Goal: Task Accomplishment & Management: Complete application form

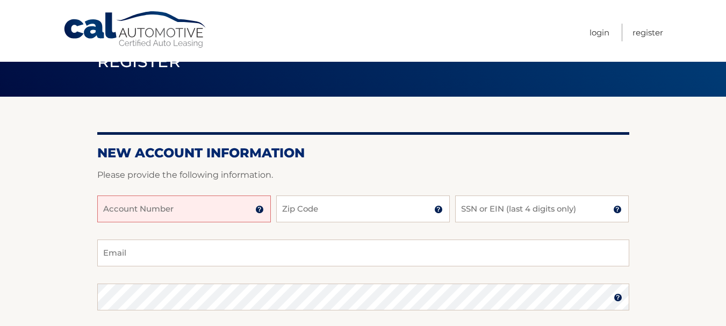
scroll to position [35, 0]
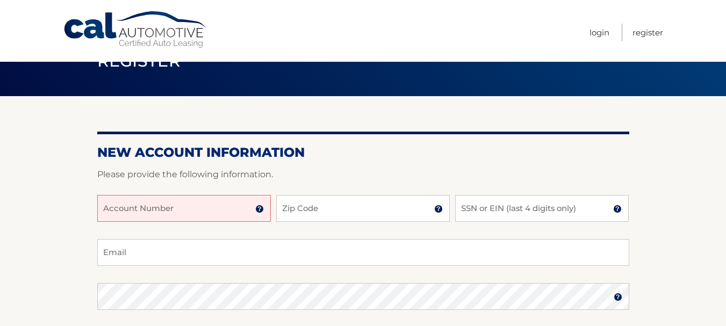
click at [212, 208] on input "Account Number" at bounding box center [184, 208] width 174 height 27
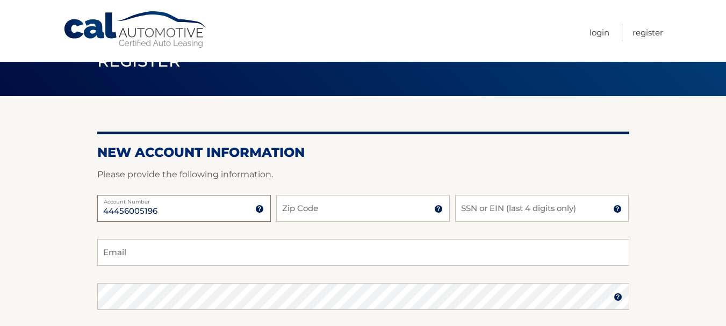
type input "44456005196"
type input "33176"
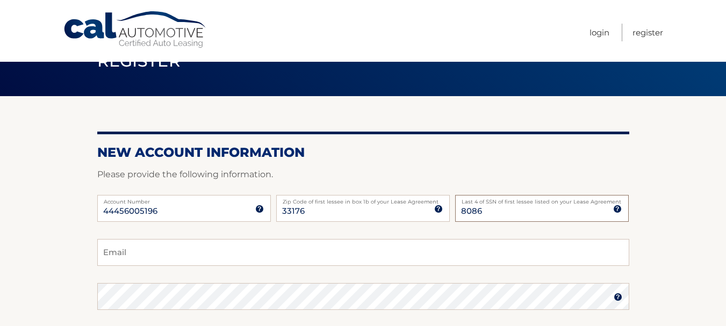
type input "8086"
type input "[PERSON_NAME][EMAIL_ADDRESS][DOMAIN_NAME]"
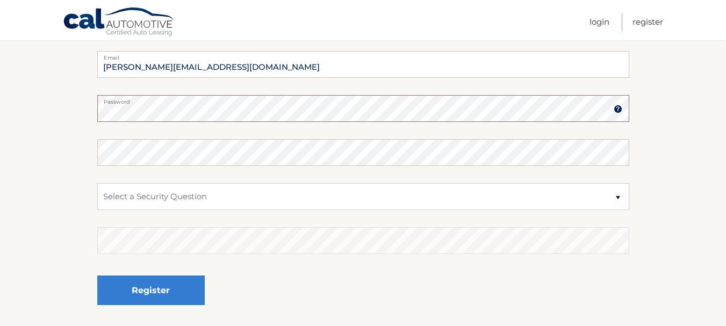
scroll to position [224, 0]
click at [185, 197] on select "Select a Security Question What was the name of your elementary school? What is…" at bounding box center [363, 196] width 532 height 27
select select "2"
click at [97, 183] on select "Select a Security Question What was the name of your elementary school? What is…" at bounding box center [363, 196] width 532 height 27
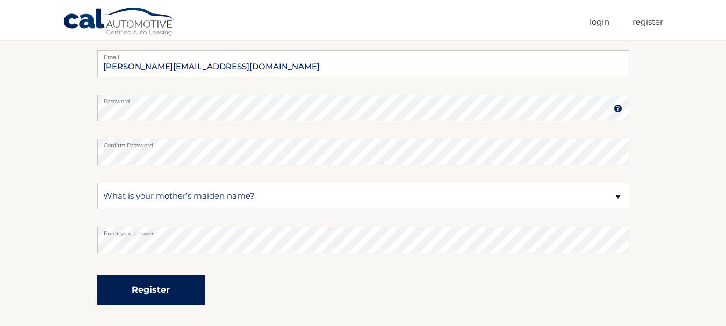
click at [161, 283] on button "Register" at bounding box center [151, 290] width 108 height 30
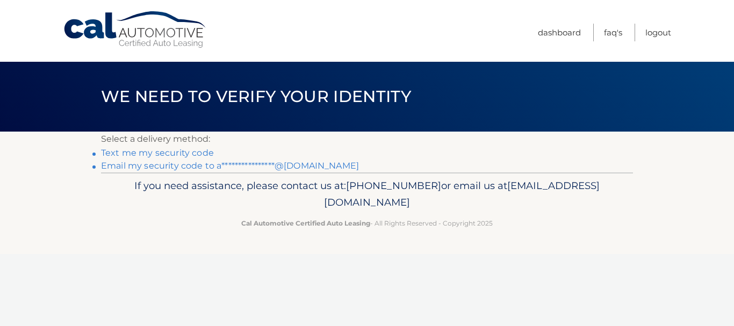
click at [182, 153] on link "Text me my security code" at bounding box center [157, 153] width 113 height 10
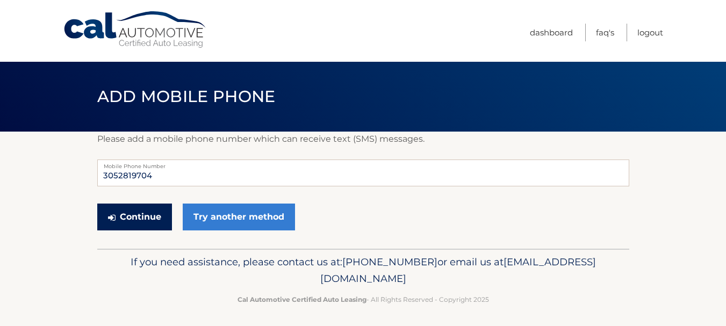
click at [149, 218] on button "Continue" at bounding box center [134, 217] width 75 height 27
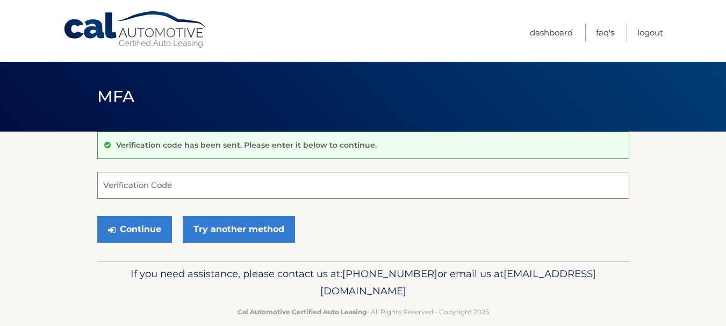
click at [120, 193] on input "Verification Code" at bounding box center [363, 185] width 532 height 27
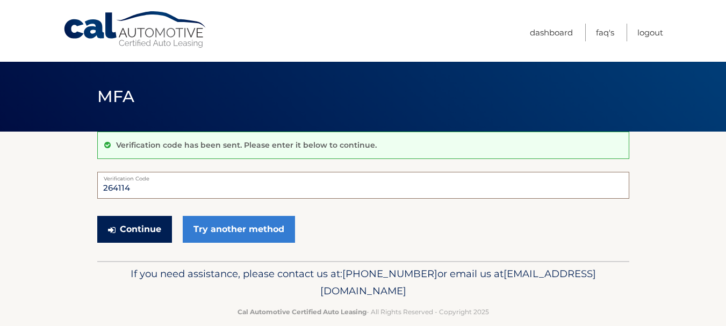
type input "264114"
click at [135, 231] on button "Continue" at bounding box center [134, 229] width 75 height 27
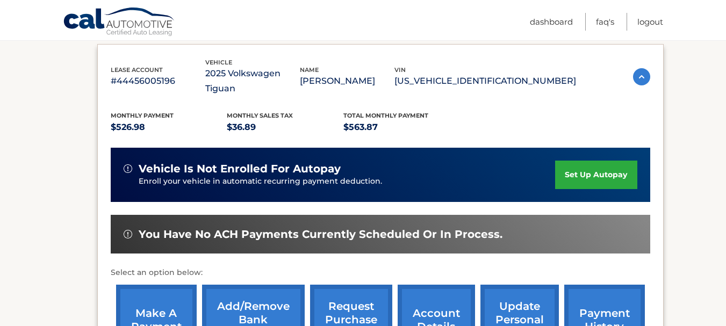
scroll to position [184, 0]
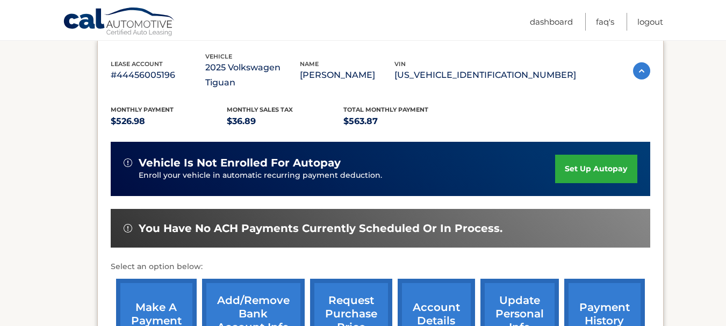
click at [590, 155] on link "set up autopay" at bounding box center [596, 169] width 82 height 28
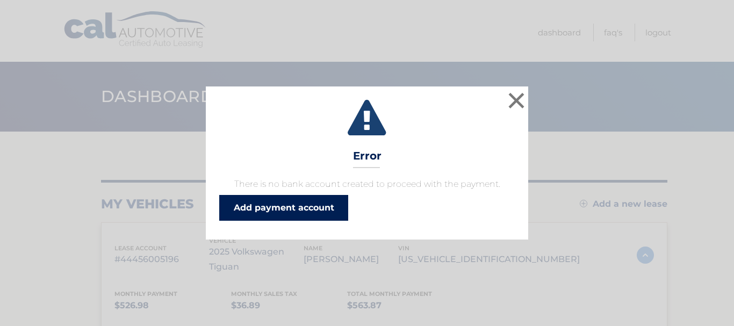
click at [326, 208] on link "Add payment account" at bounding box center [283, 208] width 129 height 26
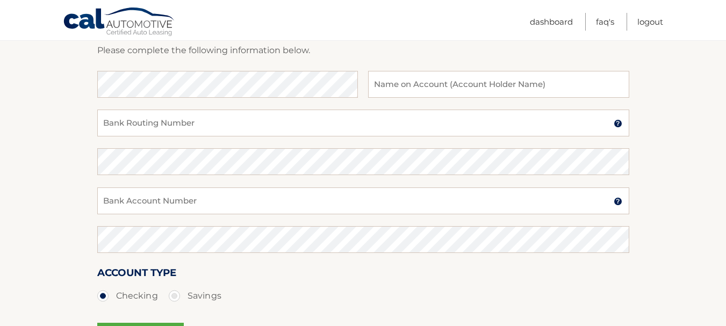
scroll to position [163, 0]
drag, startPoint x: 0, startPoint y: 0, endPoint x: 247, endPoint y: 99, distance: 266.0
click at [247, 99] on fieldset "Bank Name Name on Account (Account Holder Name) Bank Routing Number A 9-digit n…" at bounding box center [363, 224] width 532 height 309
click at [247, 99] on div "Bank Name Name on Account (Account Holder Name)" at bounding box center [363, 89] width 532 height 39
click at [201, 121] on input "Bank Routing Number" at bounding box center [363, 122] width 532 height 27
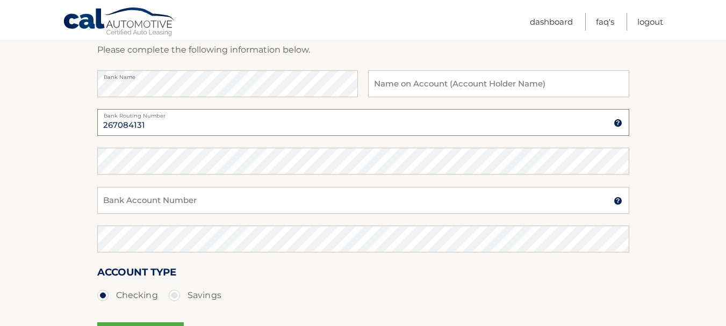
type input "267084131"
click at [204, 199] on input "Bank Account Number" at bounding box center [363, 200] width 532 height 27
type input "891200278"
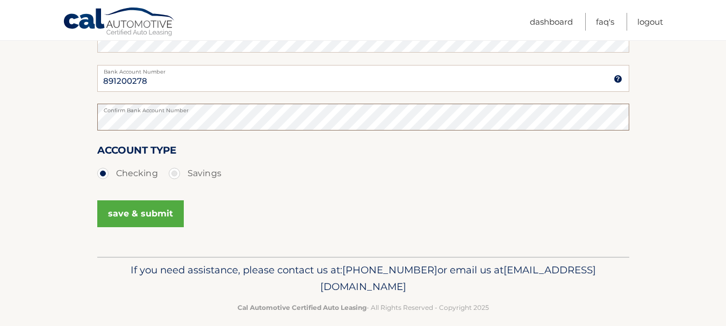
scroll to position [297, 0]
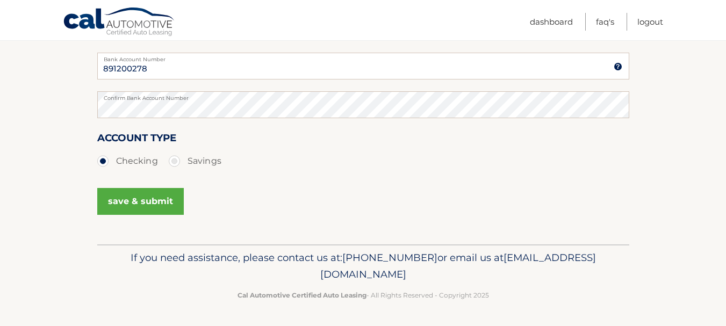
click at [133, 199] on button "save & submit" at bounding box center [140, 201] width 87 height 27
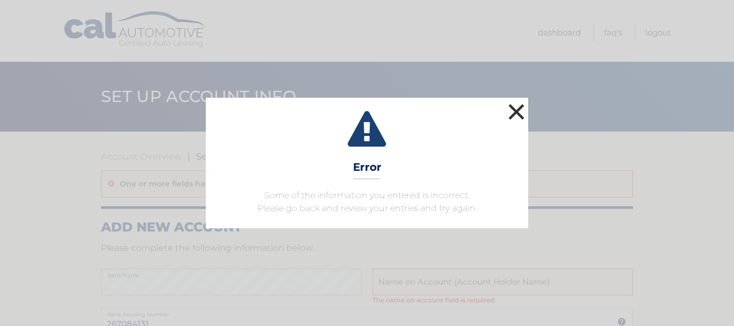
click at [516, 116] on button "×" at bounding box center [517, 112] width 22 height 22
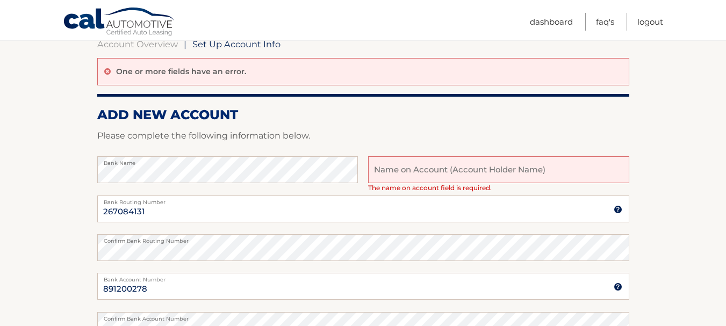
scroll to position [115, 0]
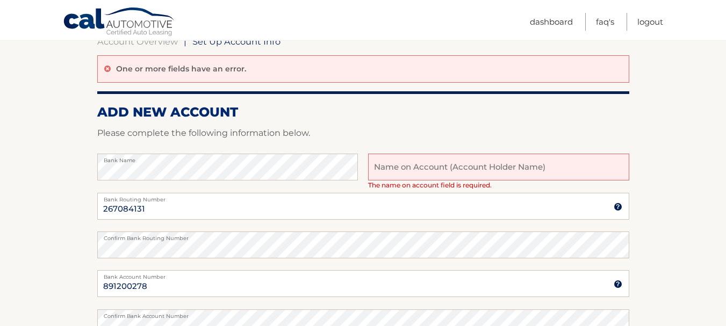
click at [438, 165] on input "text" at bounding box center [498, 167] width 261 height 27
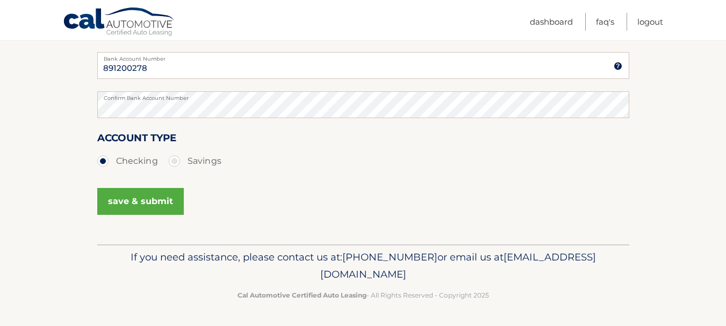
type input "[PERSON_NAME]"
click at [127, 204] on button "save & submit" at bounding box center [140, 201] width 87 height 27
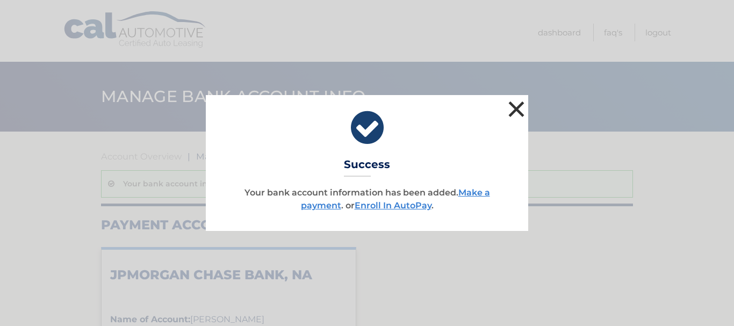
click at [516, 109] on button "×" at bounding box center [517, 109] width 22 height 22
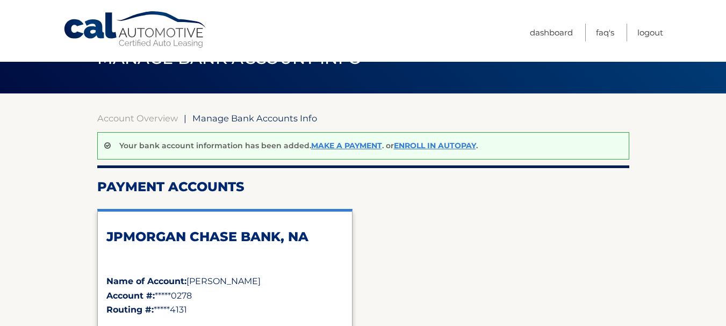
scroll to position [69, 0]
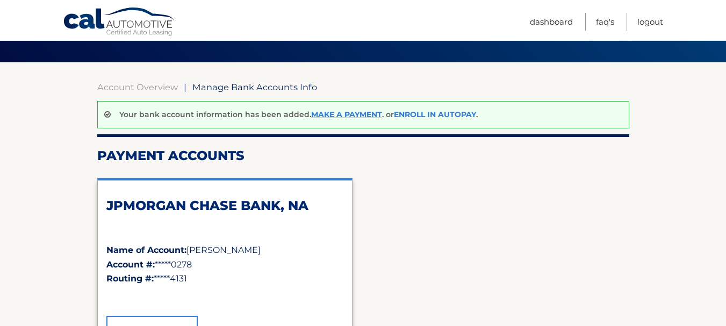
click at [427, 111] on link "Enroll In AutoPay" at bounding box center [435, 115] width 82 height 10
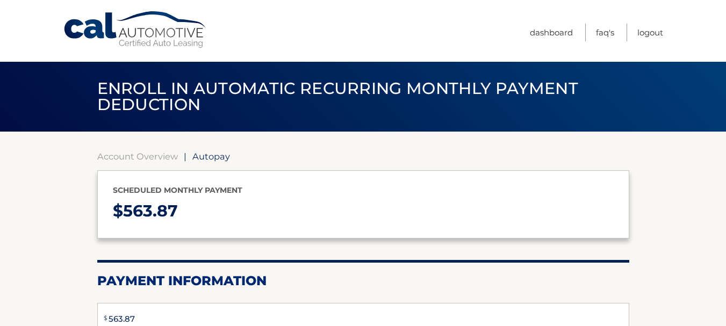
select select "ODc5Mjg2MTMtYTBlZC00ZDUyLTg0NTItNzZmZGRmNGVlNGI1"
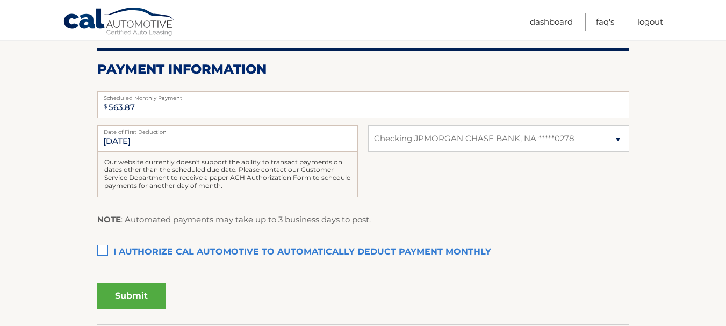
scroll to position [213, 0]
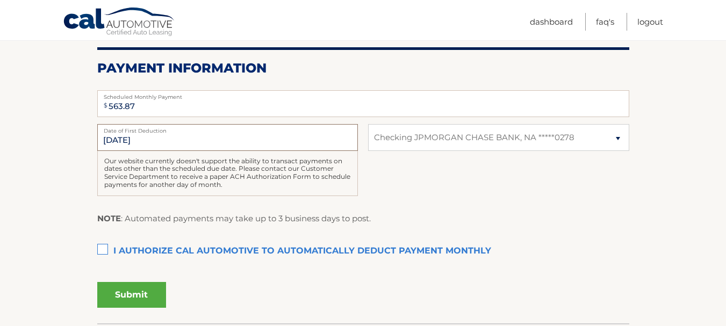
click at [145, 147] on input "[DATE]" at bounding box center [227, 137] width 261 height 27
click at [104, 248] on label "I authorize cal automotive to automatically deduct payment monthly This checkbo…" at bounding box center [363, 252] width 532 height 22
click at [0, 0] on input "I authorize cal automotive to automatically deduct payment monthly This checkbo…" at bounding box center [0, 0] width 0 height 0
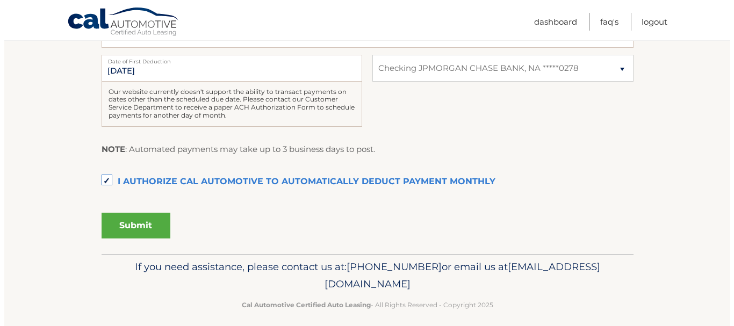
scroll to position [283, 0]
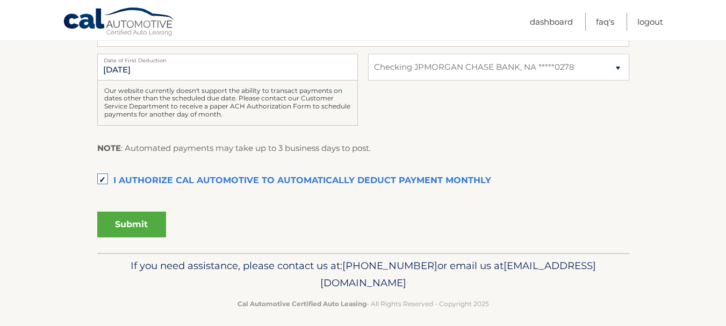
click at [138, 229] on button "Submit" at bounding box center [131, 225] width 69 height 26
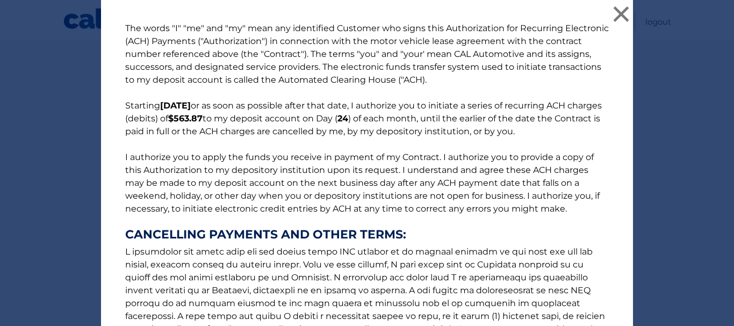
scroll to position [182, 0]
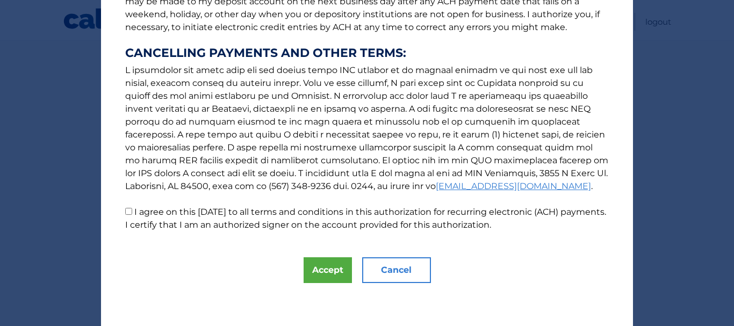
click at [125, 214] on input "I agree on this [DATE] to all terms and conditions in this authorization for re…" at bounding box center [128, 211] width 7 height 7
checkbox input "true"
click at [324, 269] on button "Accept" at bounding box center [328, 271] width 48 height 26
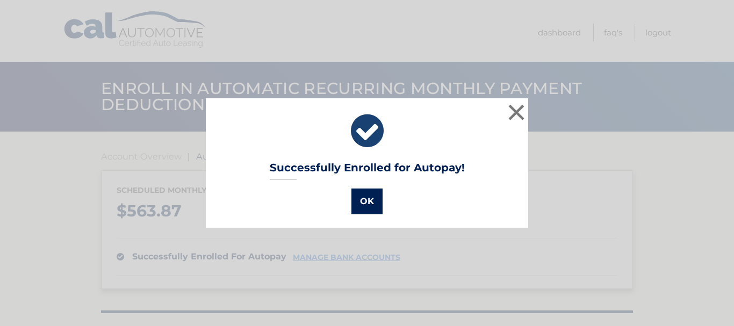
click at [368, 193] on button "OK" at bounding box center [367, 202] width 31 height 26
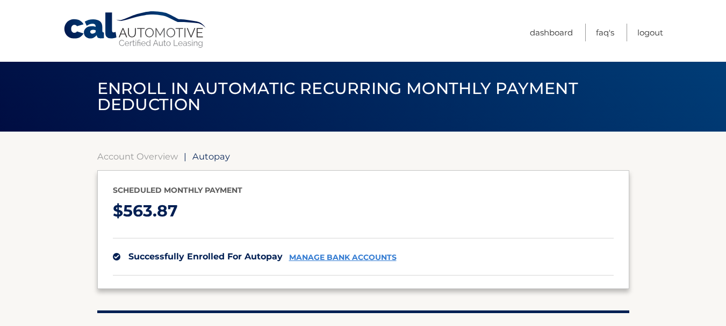
scroll to position [153, 0]
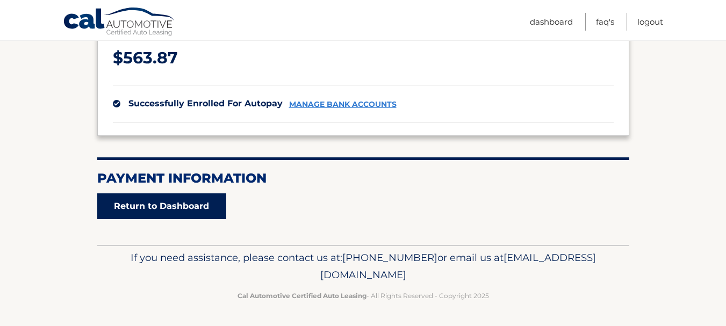
click at [181, 212] on link "Return to Dashboard" at bounding box center [161, 207] width 129 height 26
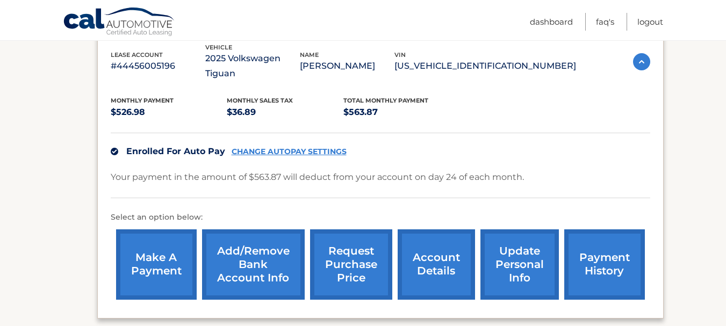
scroll to position [194, 0]
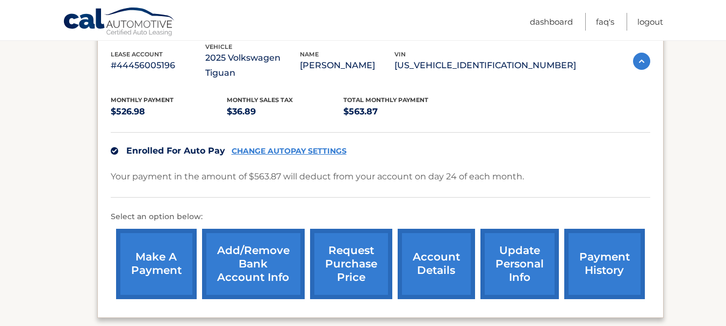
click at [137, 254] on link "make a payment" at bounding box center [156, 264] width 81 height 70
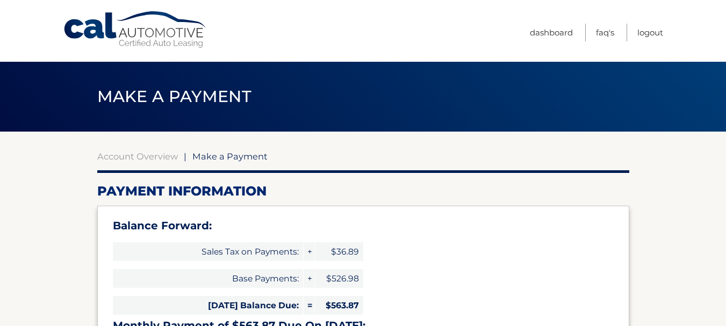
select select "ODc5Mjg2MTMtYTBlZC00ZDUyLTg0NTItNzZmZGRmNGVlNGI1"
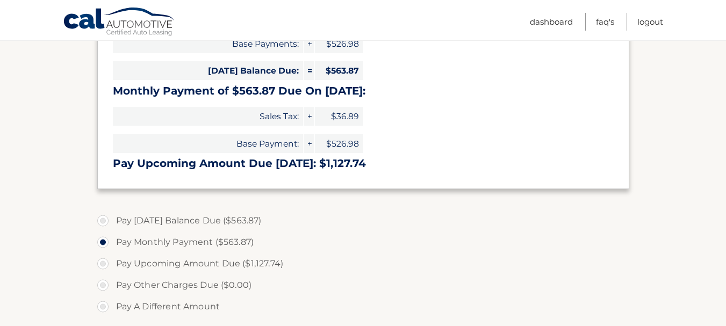
scroll to position [238, 0]
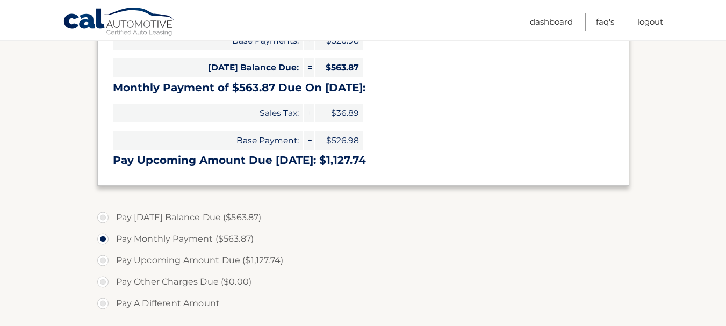
click at [111, 217] on label "Pay [DATE] Balance Due ($563.87)" at bounding box center [363, 218] width 532 height 22
click at [111, 217] on input "Pay [DATE] Balance Due ($563.87)" at bounding box center [107, 215] width 11 height 17
radio input "true"
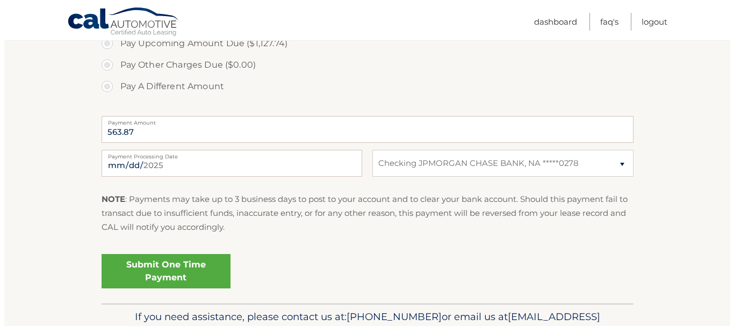
scroll to position [457, 0]
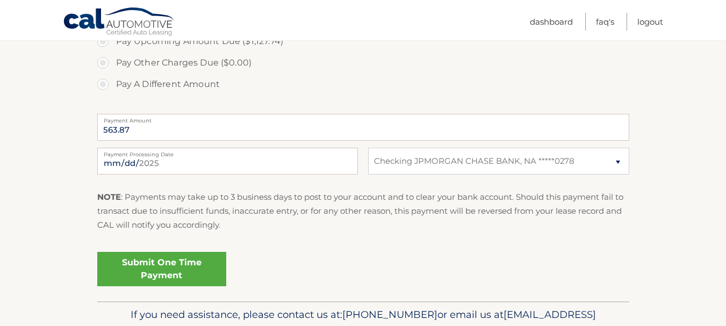
click at [162, 267] on link "Submit One Time Payment" at bounding box center [161, 269] width 129 height 34
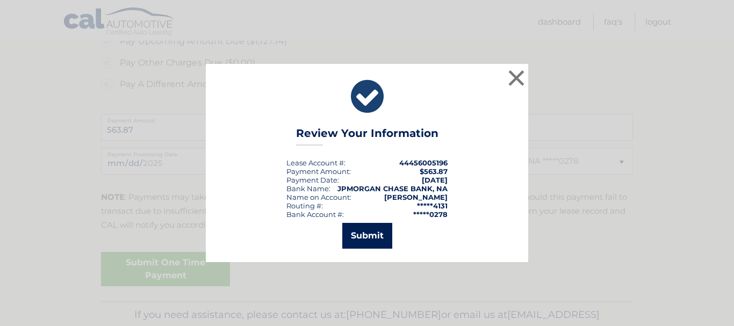
click at [378, 233] on button "Submit" at bounding box center [367, 236] width 50 height 26
